Goal: Task Accomplishment & Management: Manage account settings

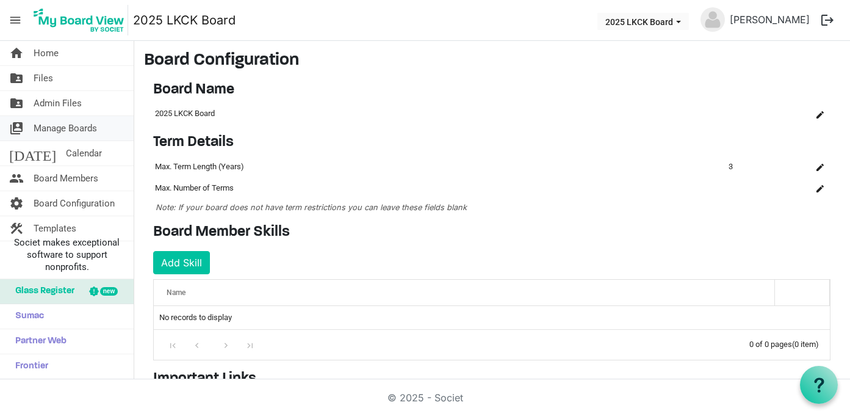
click at [73, 126] on span "Manage Boards" at bounding box center [65, 128] width 63 height 24
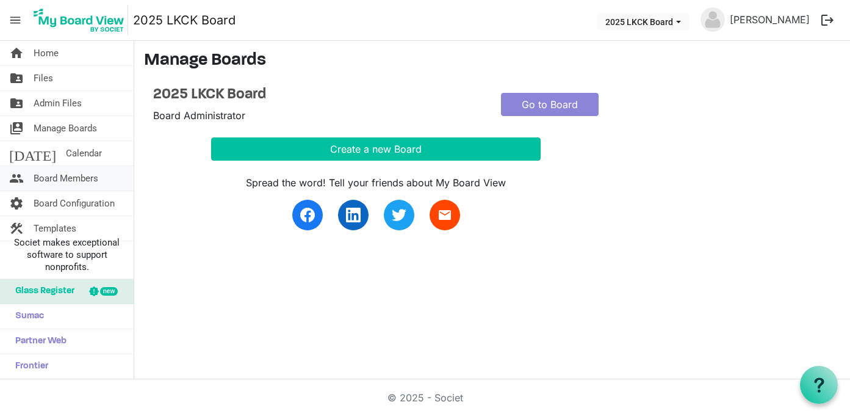
click at [73, 176] on span "Board Members" at bounding box center [66, 178] width 65 height 24
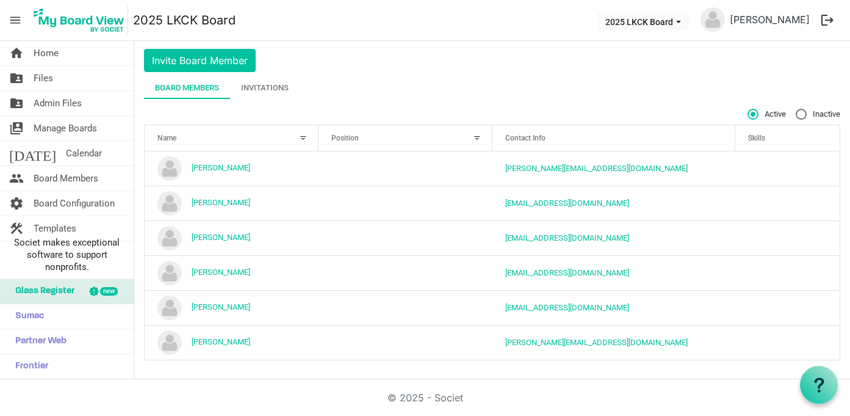
scroll to position [32, 0]
click at [219, 60] on button "Invite Board Member" at bounding box center [200, 60] width 112 height 23
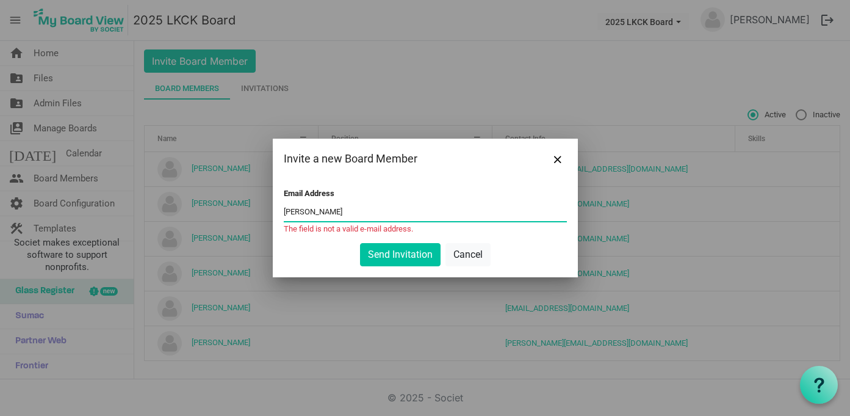
drag, startPoint x: 382, startPoint y: 208, endPoint x: 275, endPoint y: 208, distance: 107.4
click at [275, 208] on div "Email Address [PERSON_NAME] The field is not a valid e-mail address. Send Invit…" at bounding box center [425, 228] width 305 height 98
paste input "@[DOMAIN_NAME]"
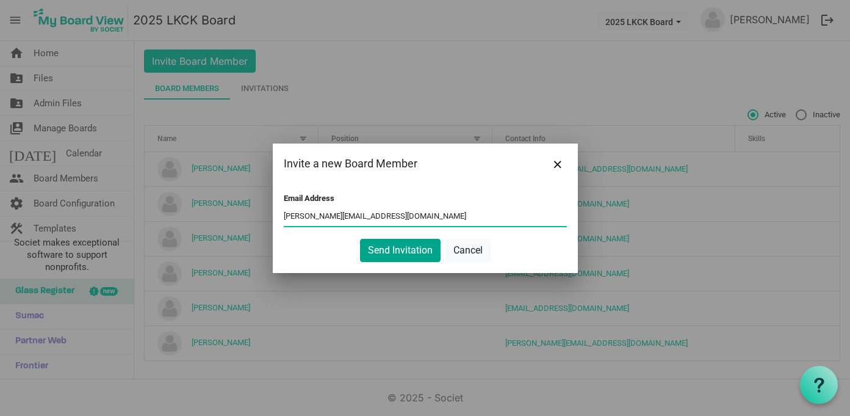
type input "[PERSON_NAME][EMAIL_ADDRESS][DOMAIN_NAME]"
click at [377, 248] on button "Send Invitation" at bounding box center [400, 250] width 81 height 23
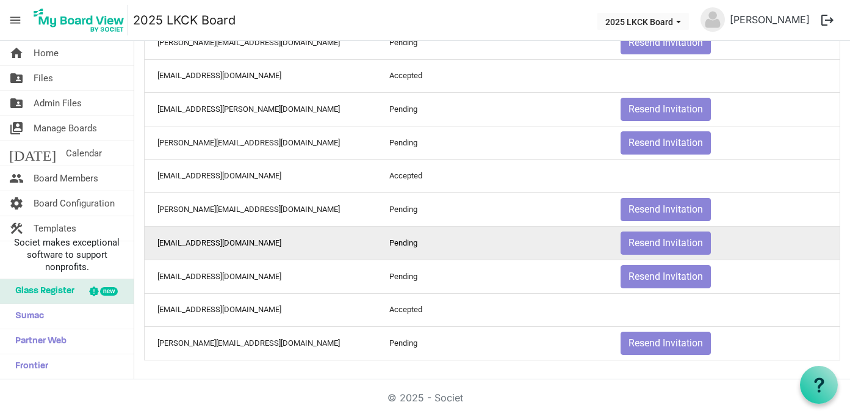
scroll to position [0, 0]
